Goal: Task Accomplishment & Management: Manage account settings

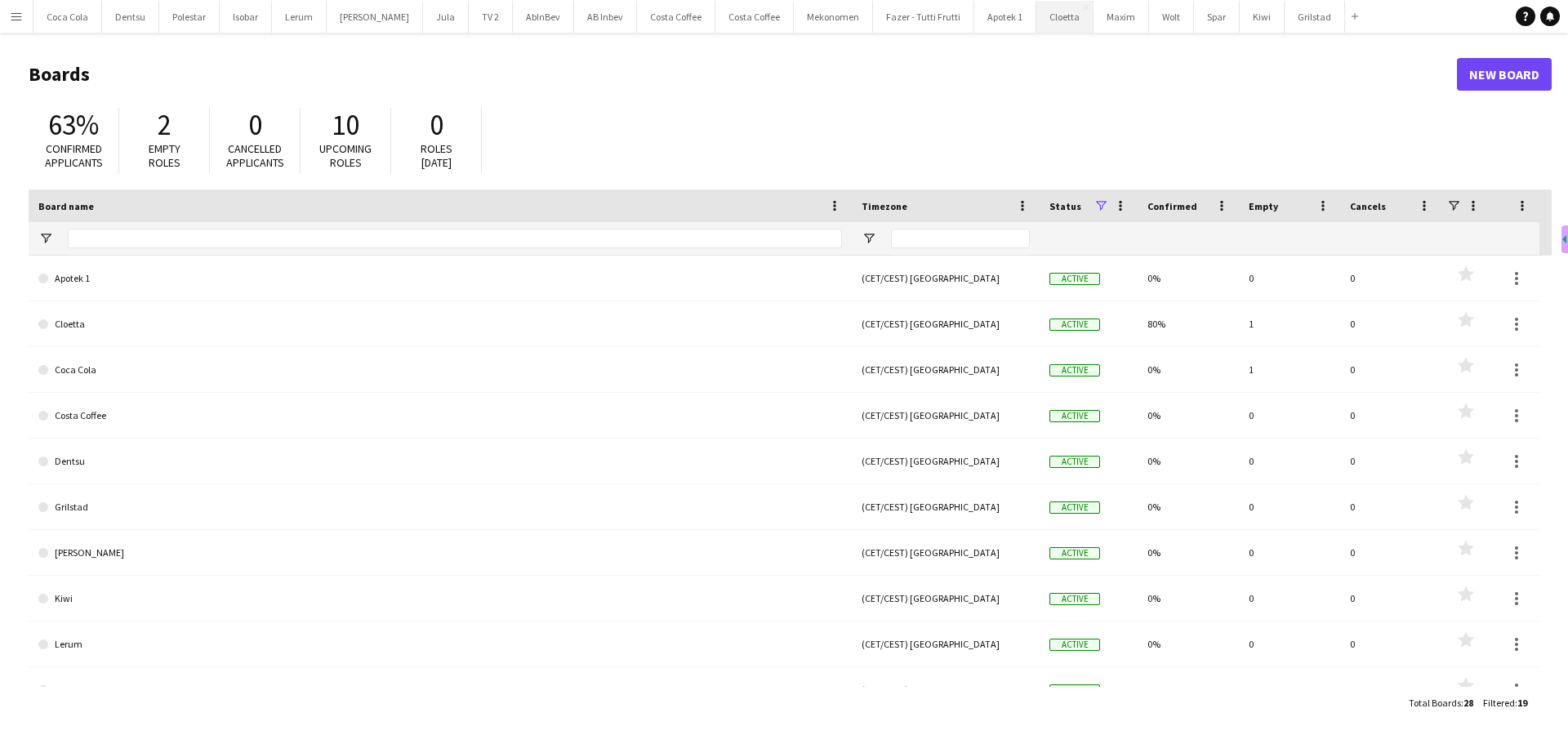
click at [1040, 23] on button "Cloetta Close" at bounding box center [1065, 17] width 58 height 32
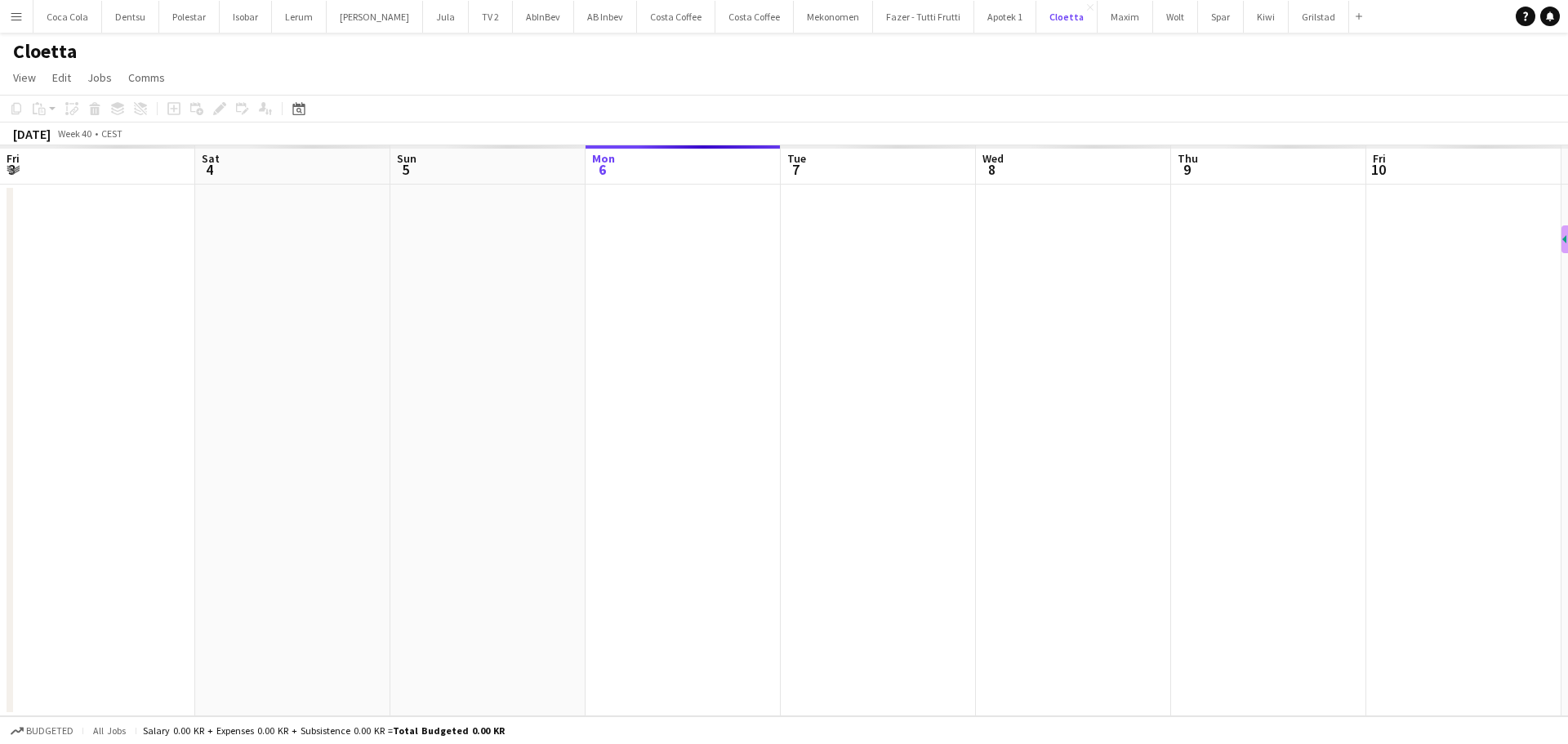
scroll to position [0, 391]
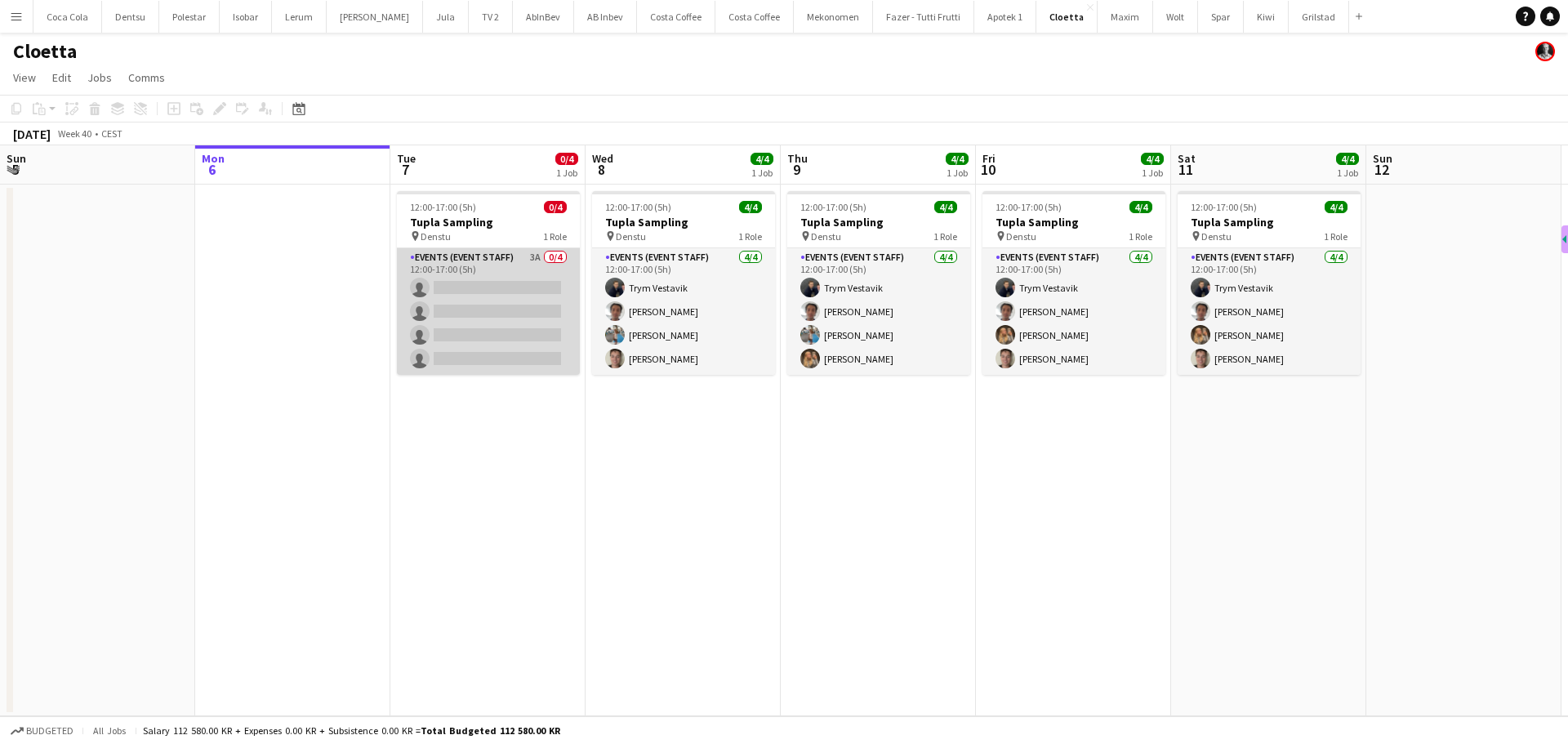
click at [531, 302] on app-card-role "Events (Event Staff) 3A 0/4 12:00-17:00 (5h) single-neutral-actions single-neut…" at bounding box center [488, 311] width 183 height 126
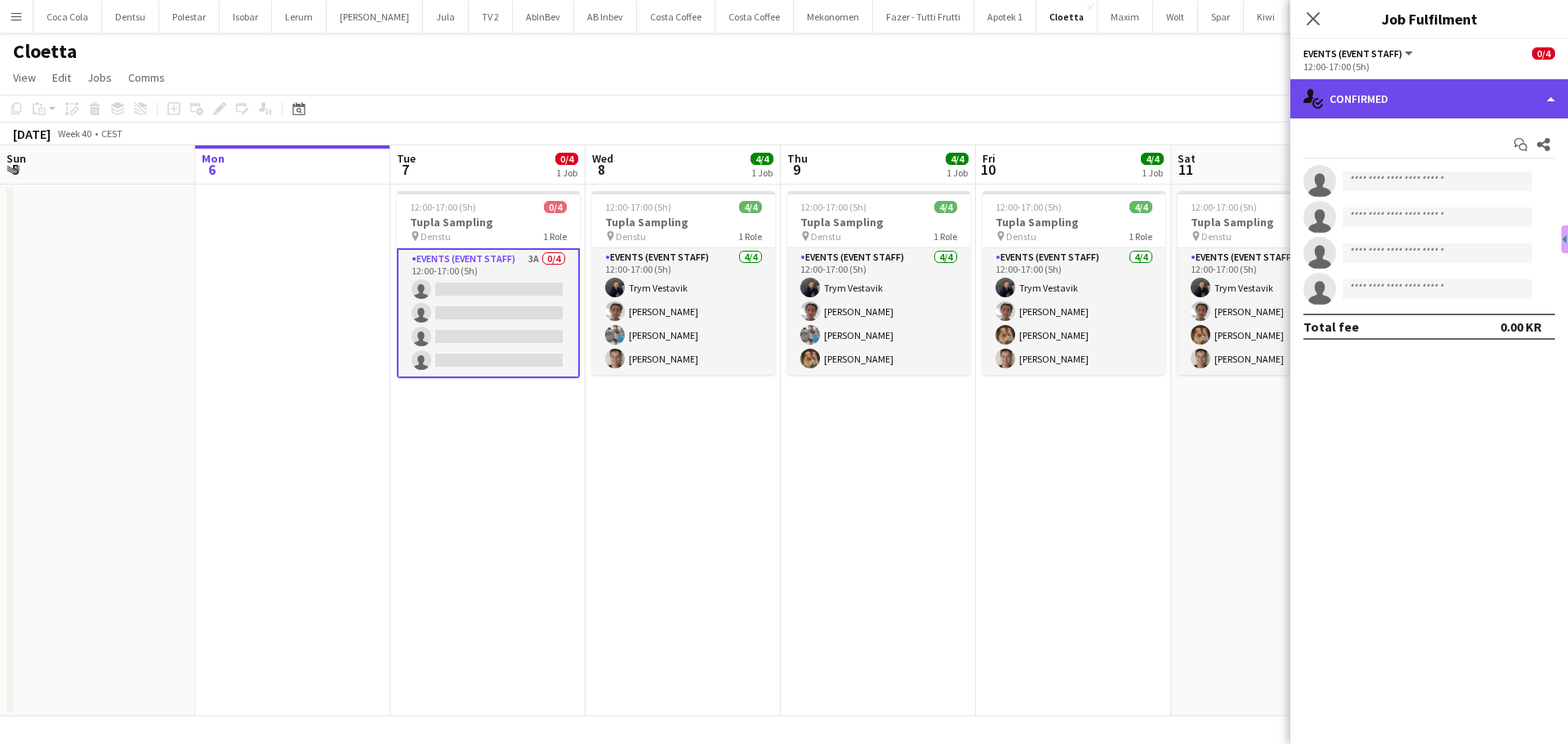
click at [1372, 100] on div "single-neutral-actions-check-2 Confirmed" at bounding box center [1428, 99] width 277 height 39
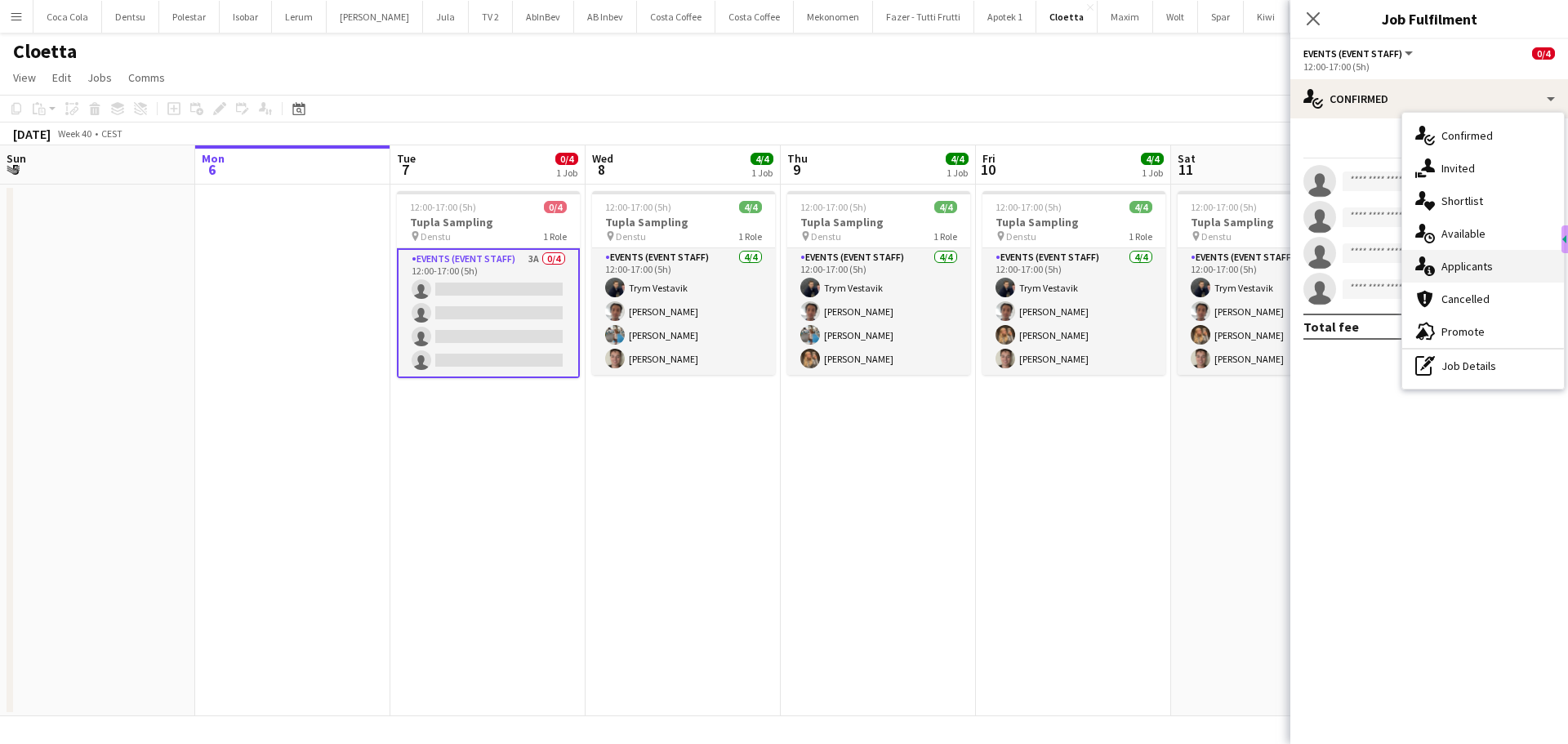
click at [1462, 268] on span "Applicants" at bounding box center [1466, 266] width 51 height 15
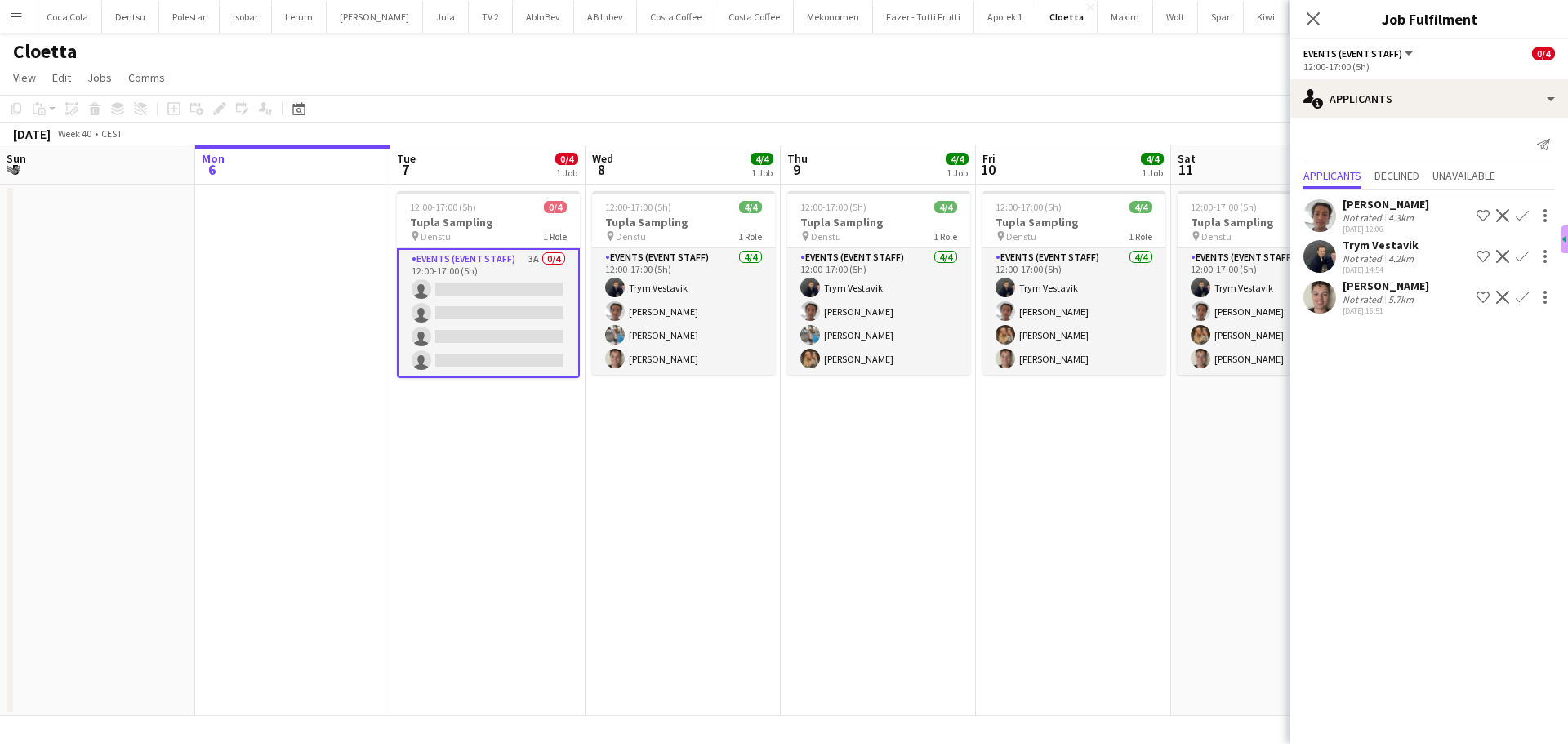
click at [1520, 301] on app-icon "Confirm" at bounding box center [1522, 297] width 13 height 13
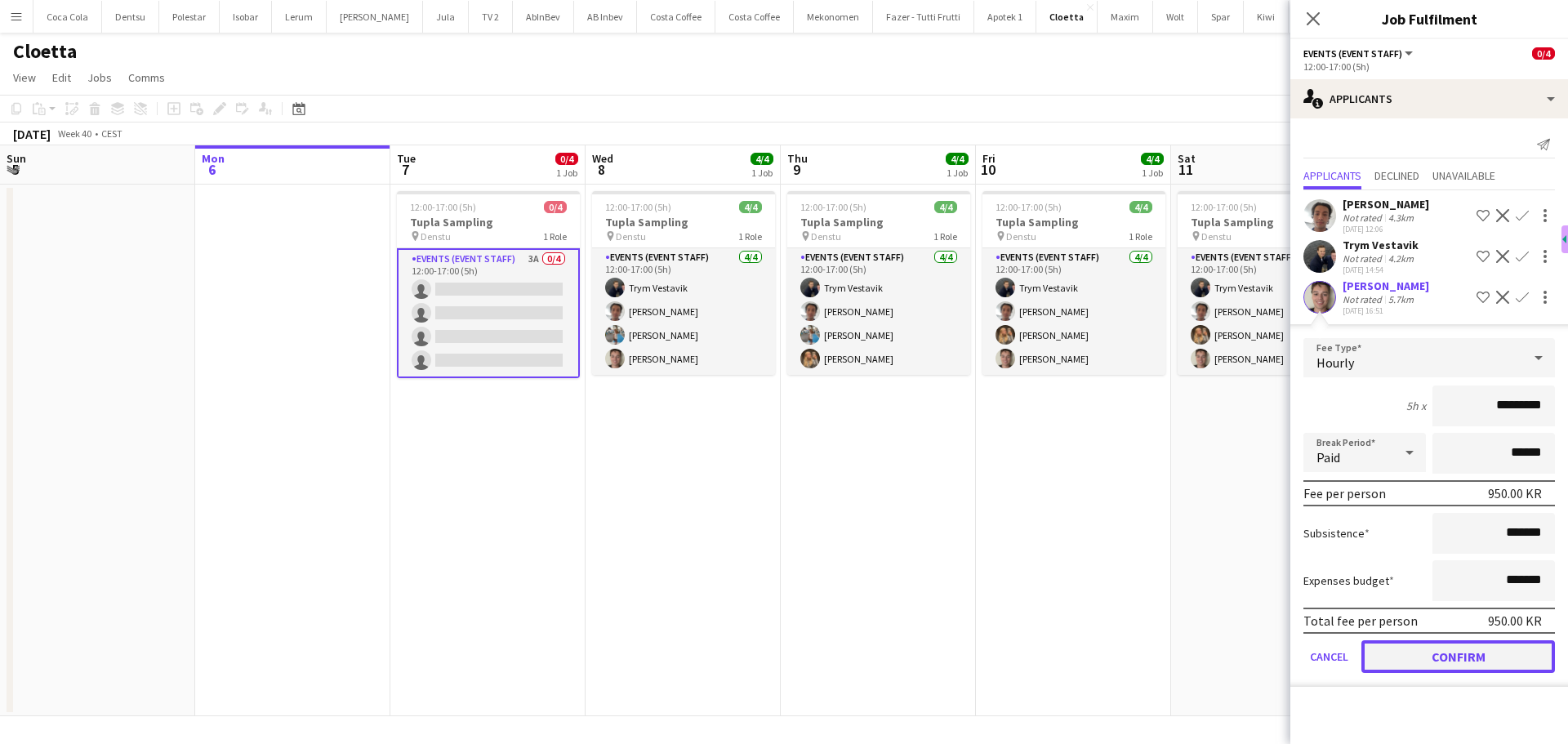
click at [1472, 661] on button "Confirm" at bounding box center [1458, 656] width 194 height 32
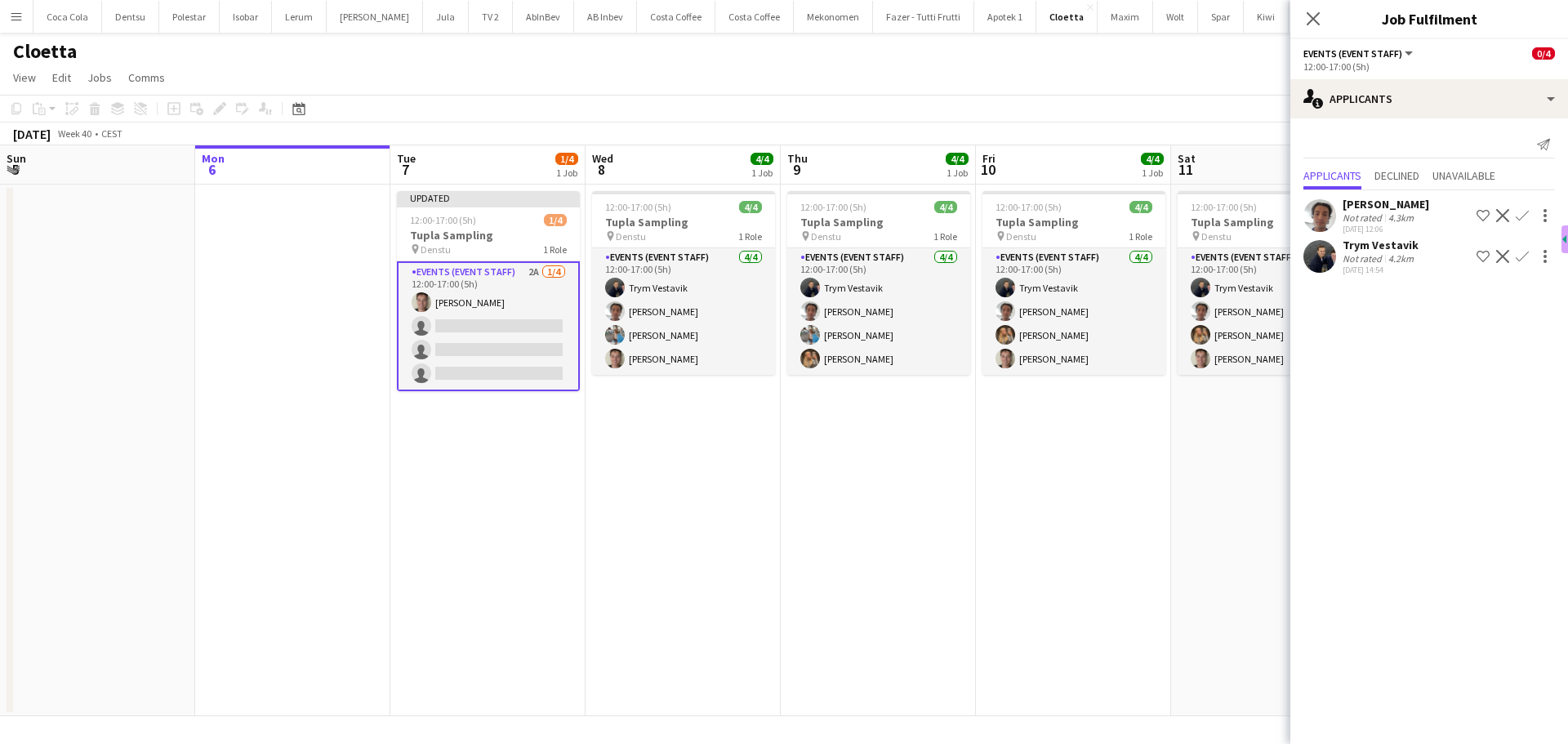
click at [1524, 259] on app-icon "Confirm" at bounding box center [1522, 256] width 13 height 13
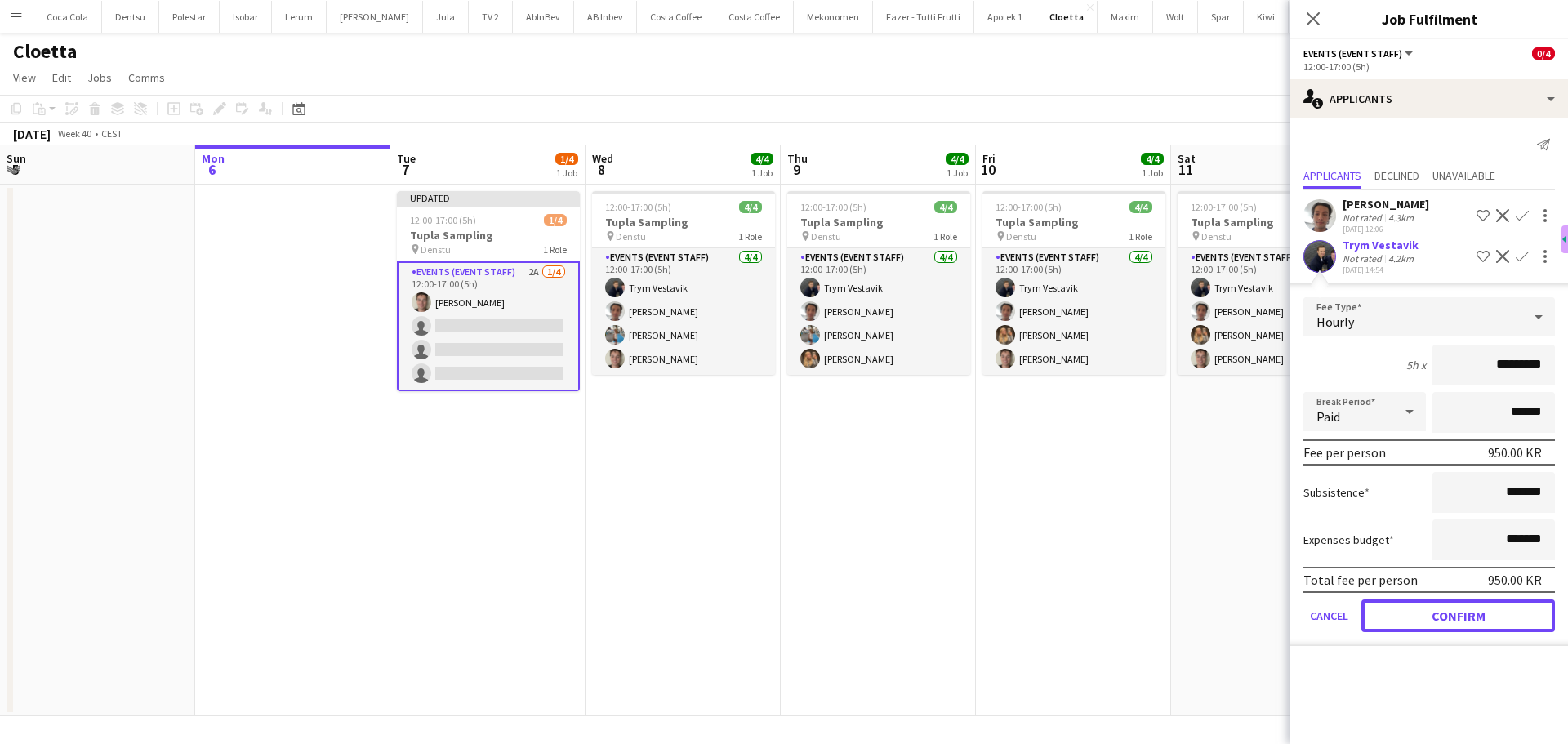
drag, startPoint x: 1458, startPoint y: 608, endPoint x: 1463, endPoint y: 566, distance: 42.3
click at [1458, 607] on button "Confirm" at bounding box center [1458, 615] width 194 height 32
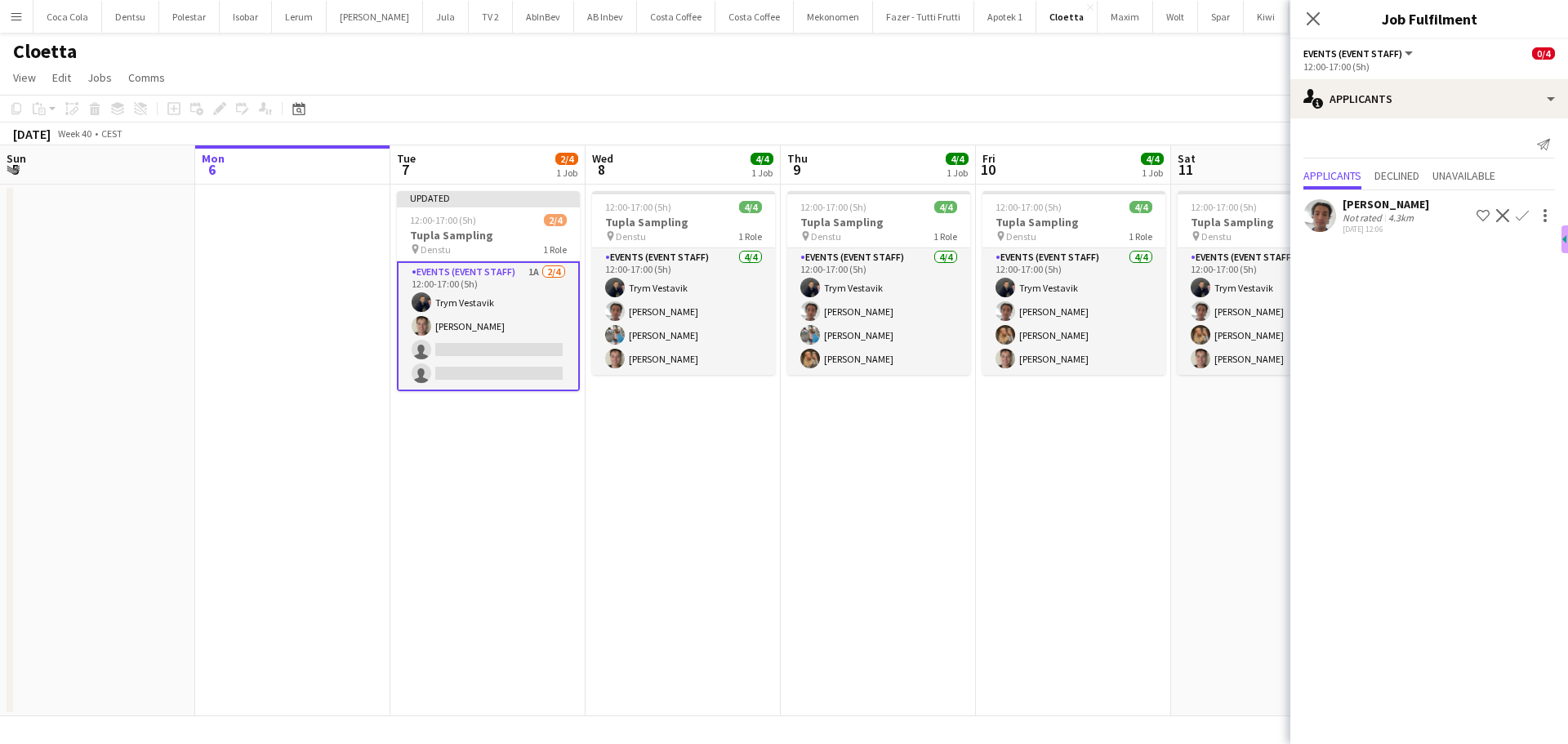
click at [1525, 215] on app-icon "Confirm" at bounding box center [1522, 215] width 13 height 13
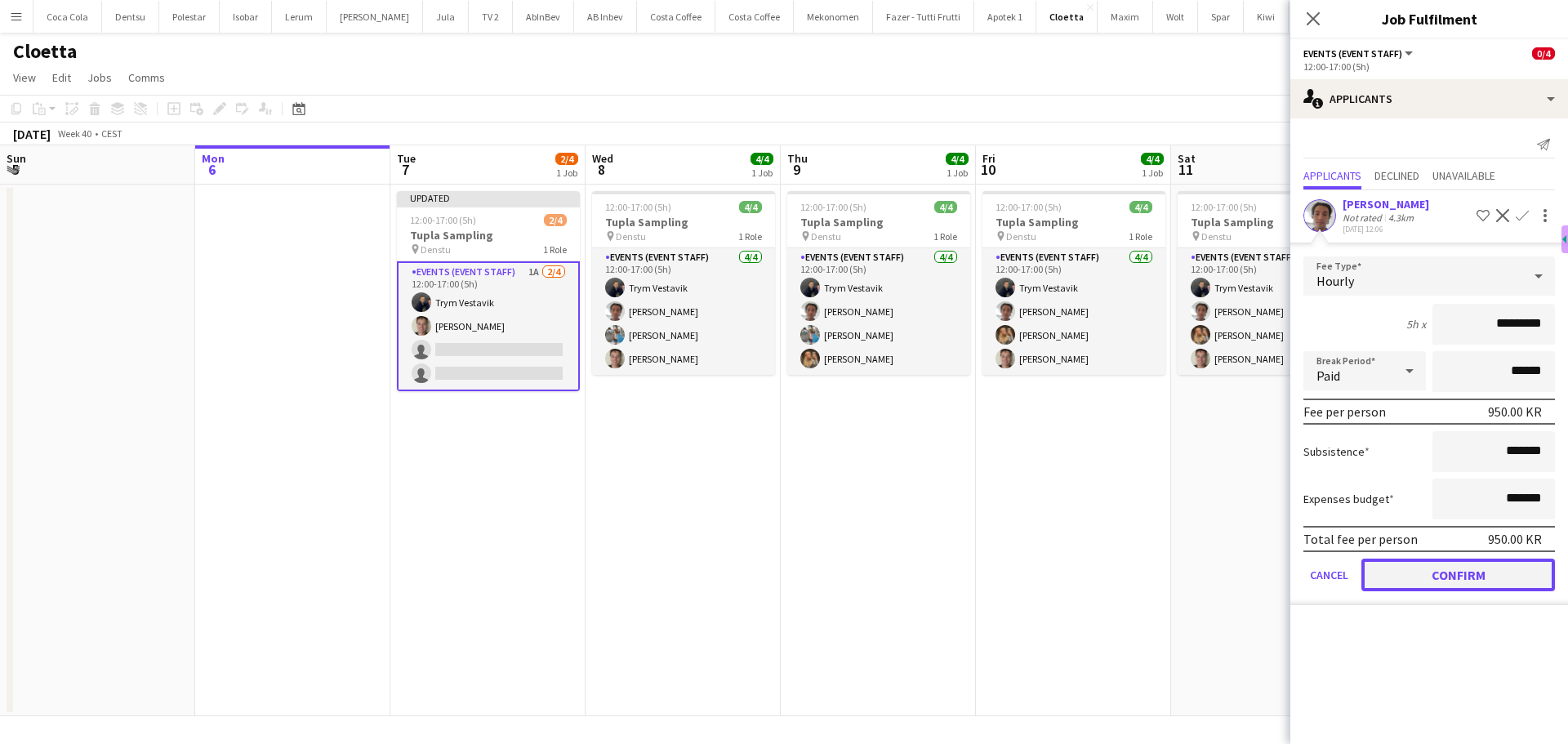
click at [1469, 570] on button "Confirm" at bounding box center [1458, 574] width 194 height 32
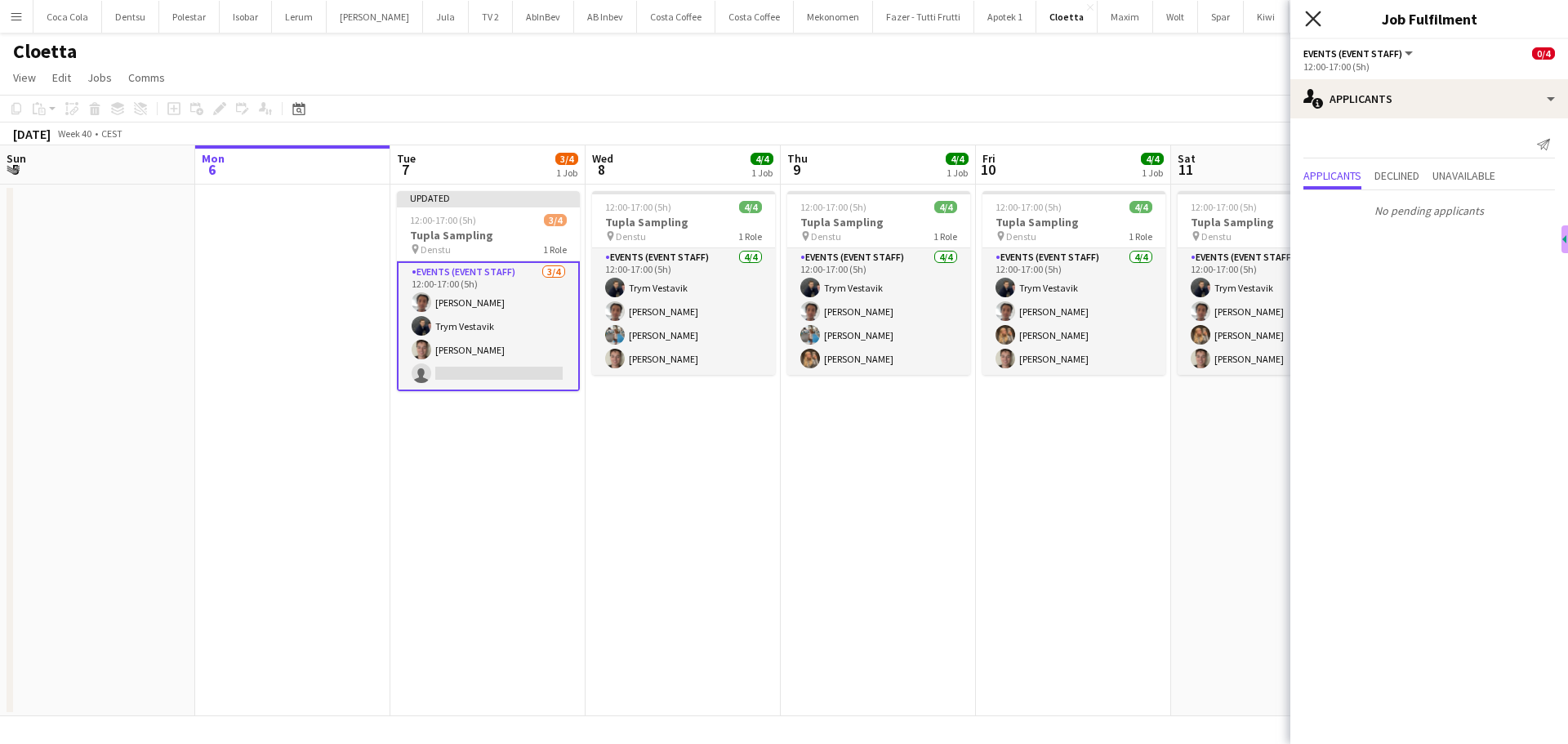
click at [1315, 19] on icon "Close pop-in" at bounding box center [1312, 18] width 16 height 16
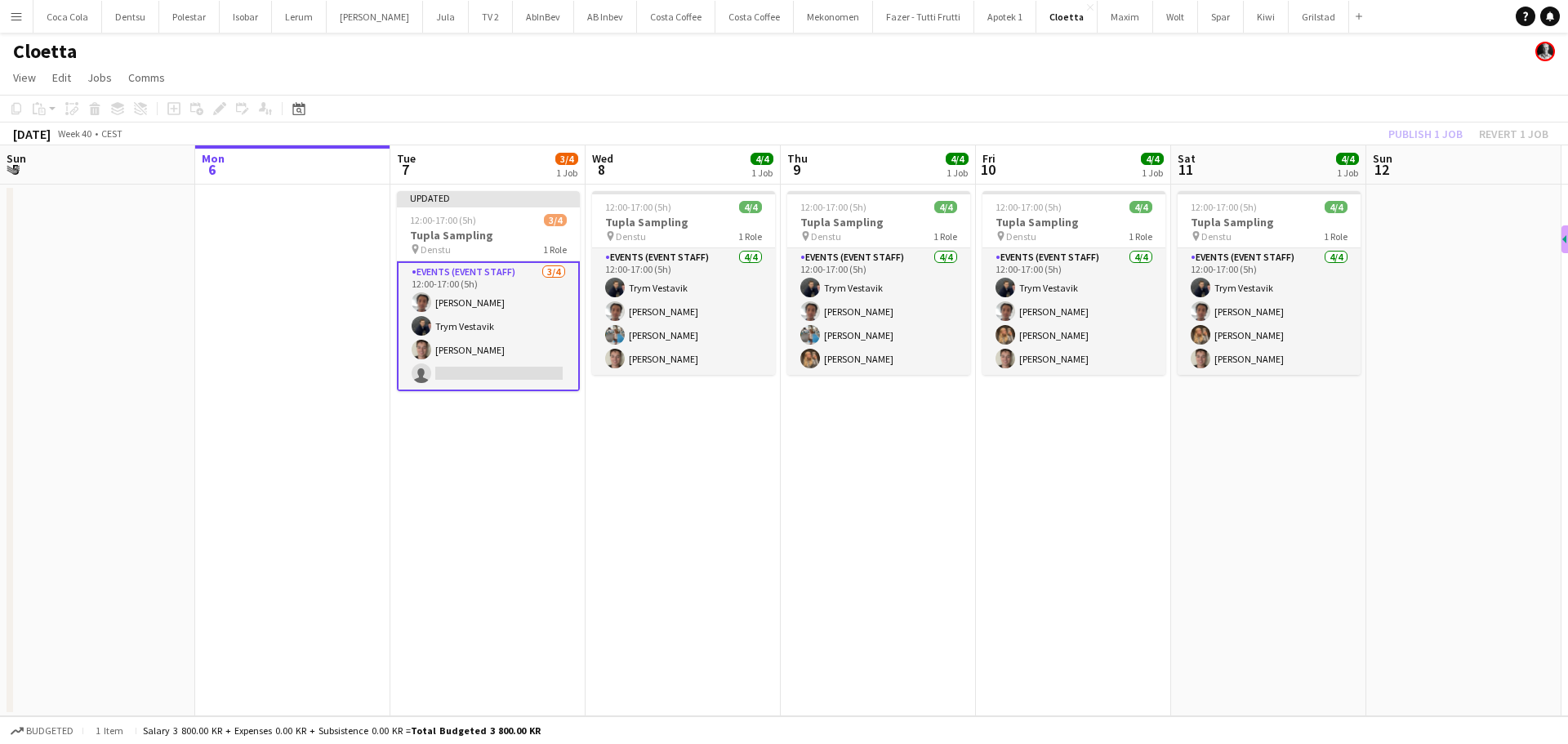
click at [978, 468] on app-date-cell "12:00-17:00 (5h) 4/4 Tupla Sampling pin Denstu 1 Role Events (Event Staff) [DAT…" at bounding box center [1074, 450] width 195 height 531
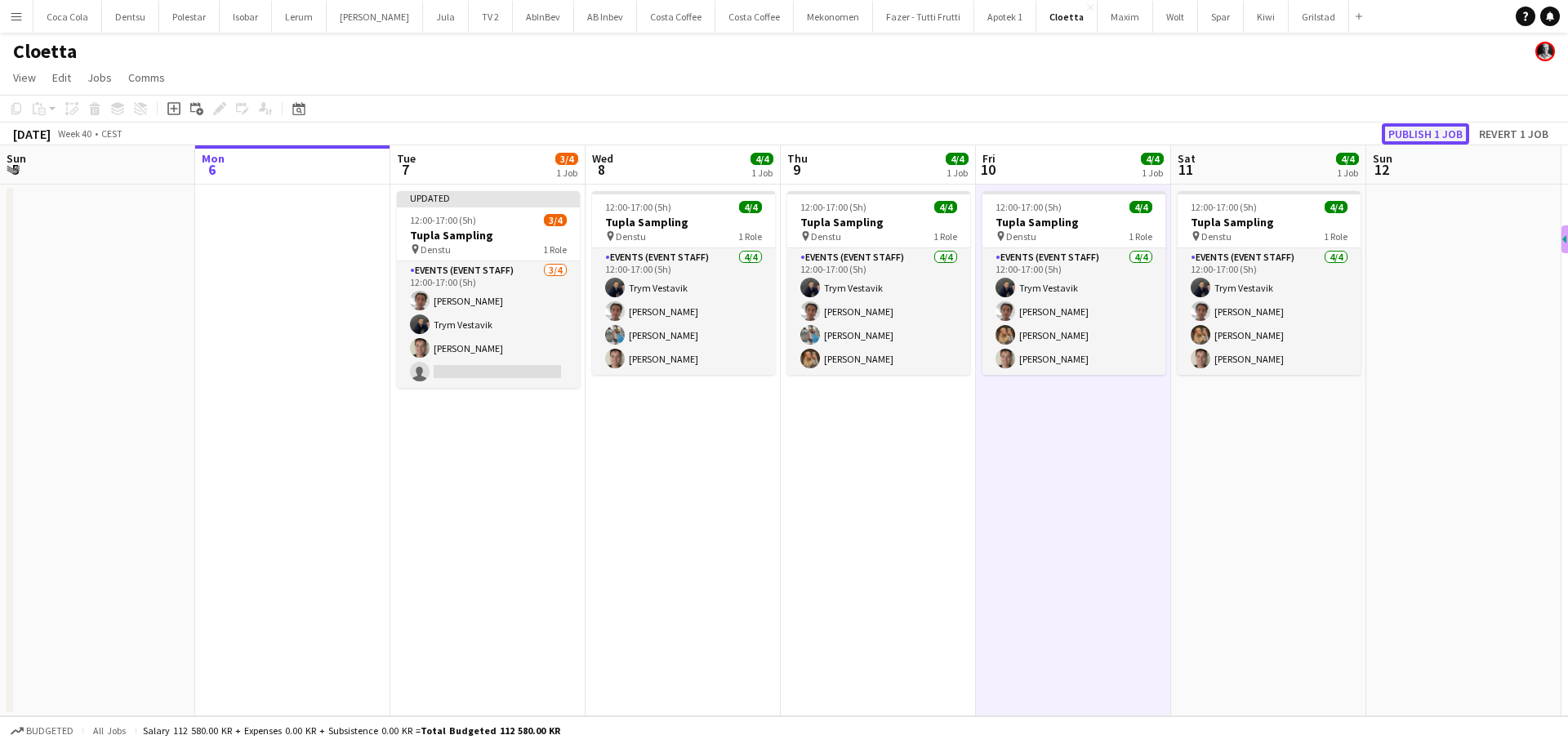
click at [1422, 133] on button "Publish 1 job" at bounding box center [1425, 133] width 87 height 21
